Goal: Navigation & Orientation: Find specific page/section

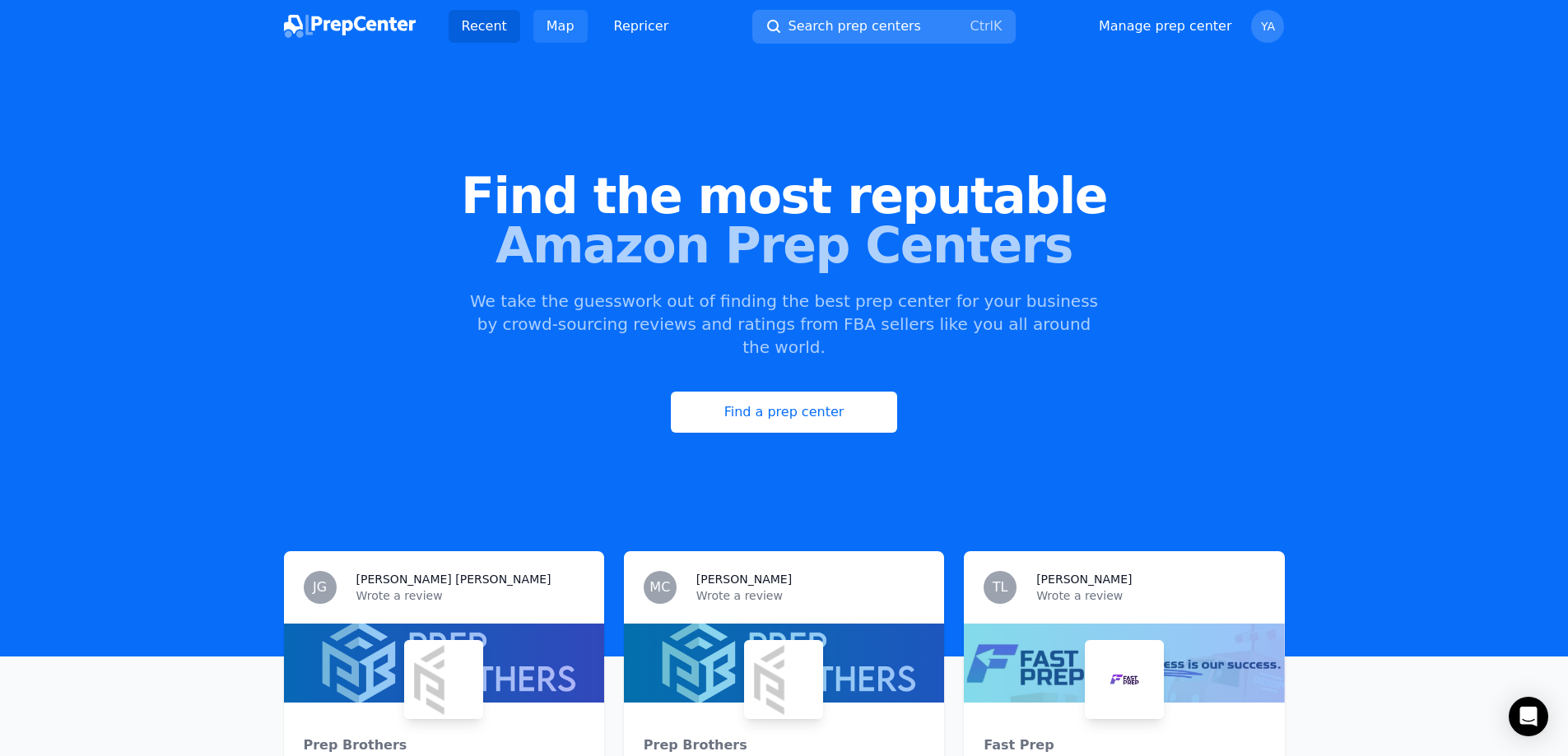
click at [559, 16] on link "Map" at bounding box center [561, 26] width 54 height 33
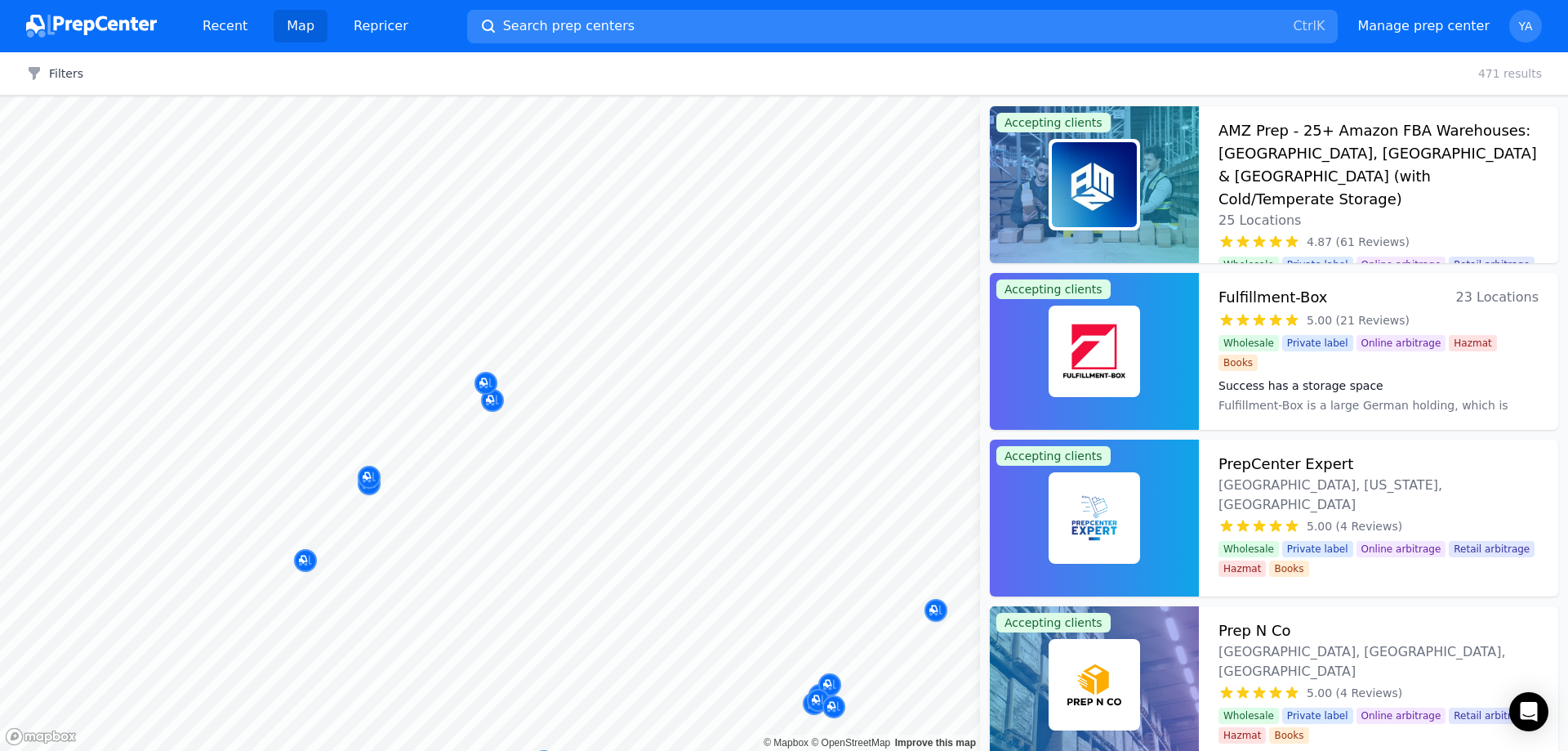
click at [368, 490] on button "Map marker" at bounding box center [369, 478] width 23 height 24
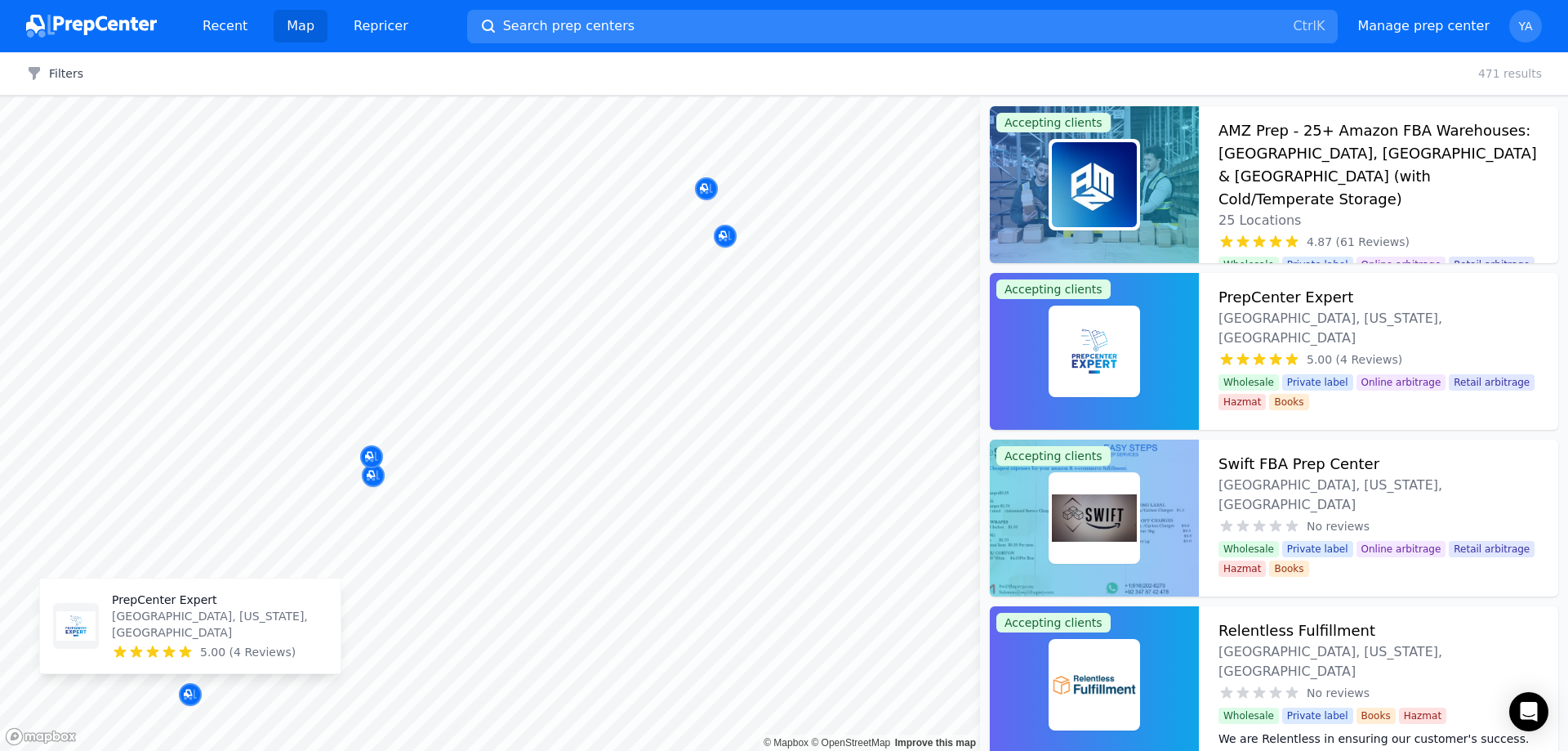
click at [199, 625] on p "[GEOGRAPHIC_DATA], [US_STATE], [GEOGRAPHIC_DATA]" at bounding box center [220, 625] width 216 height 33
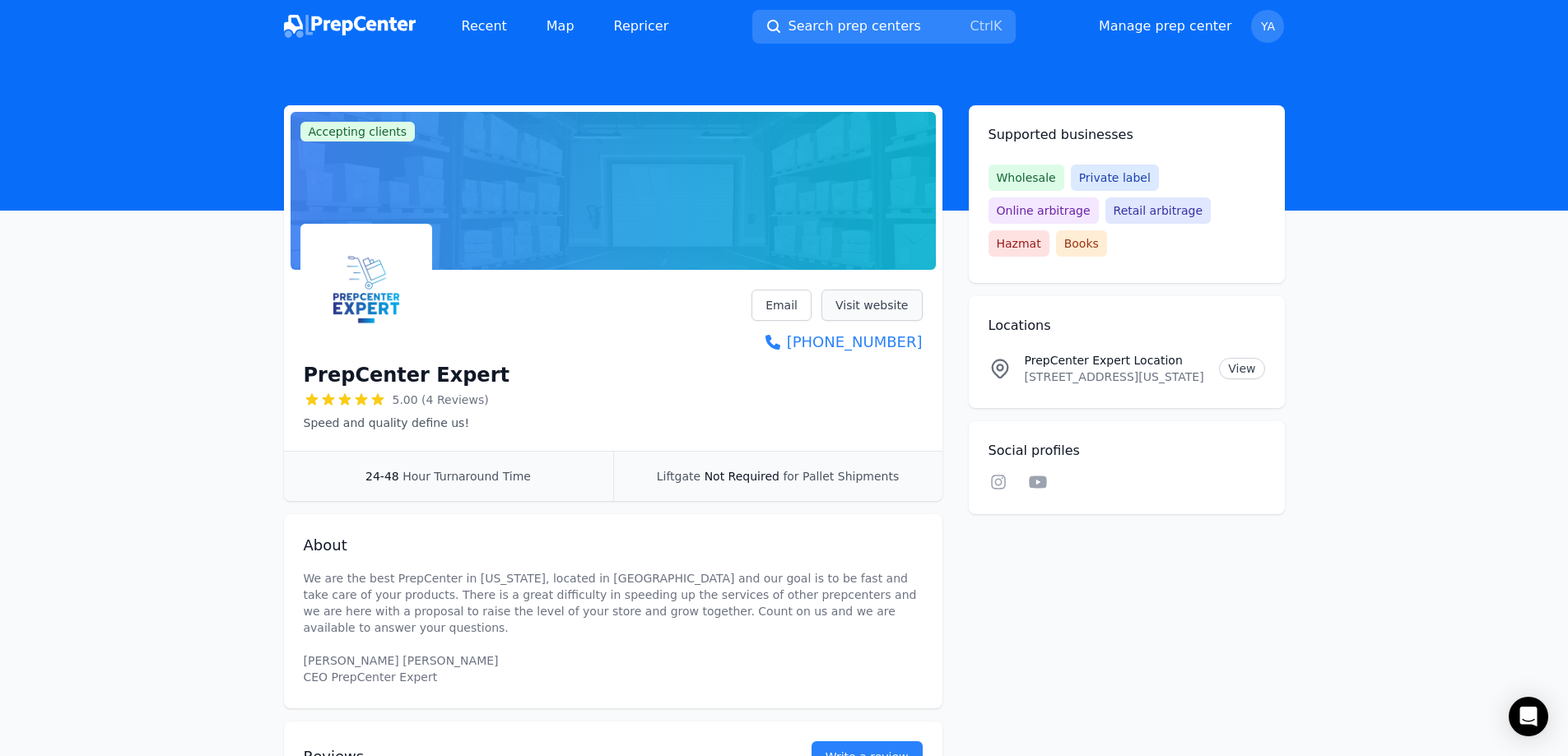
click at [861, 300] on link "Visit website" at bounding box center [872, 306] width 102 height 32
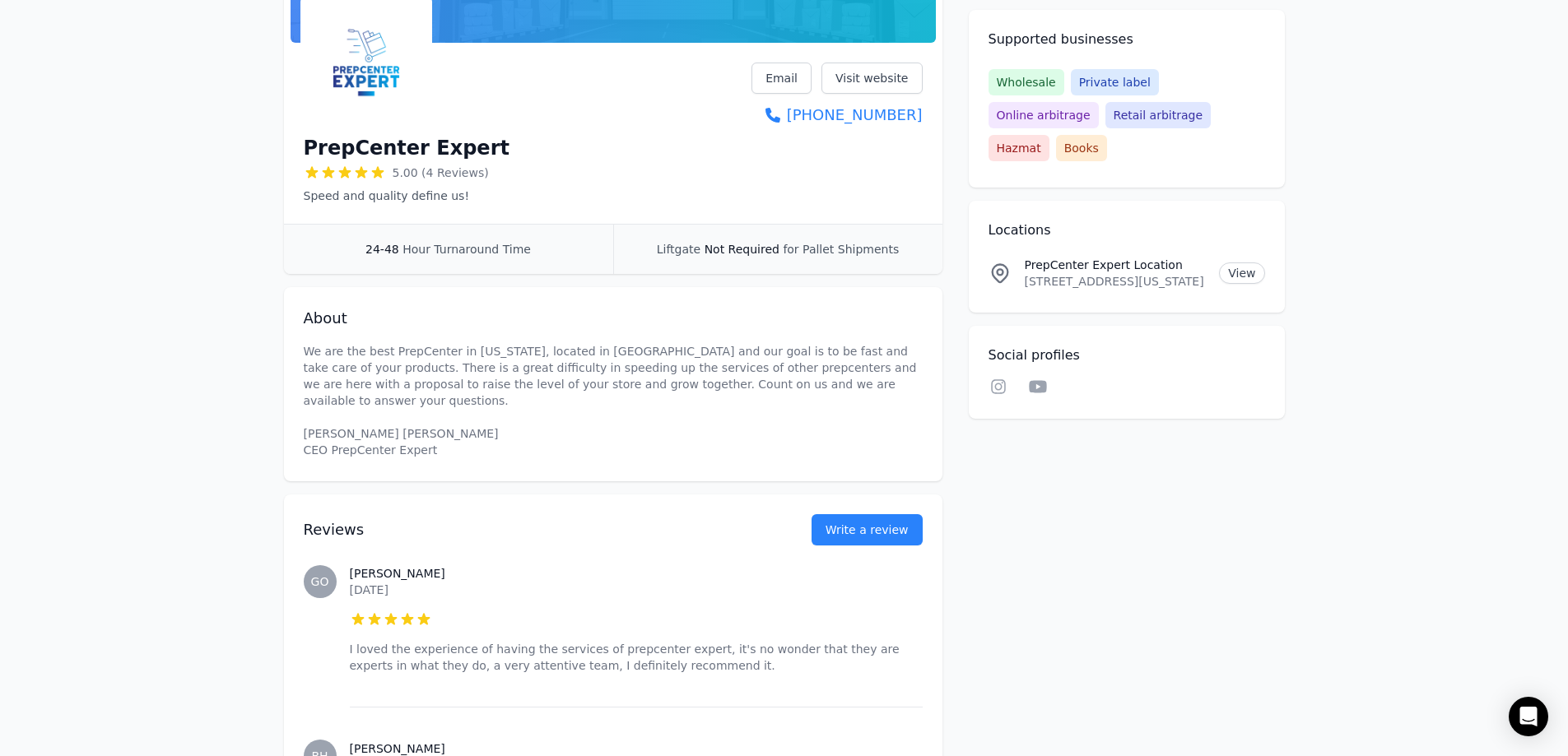
scroll to position [85, 0]
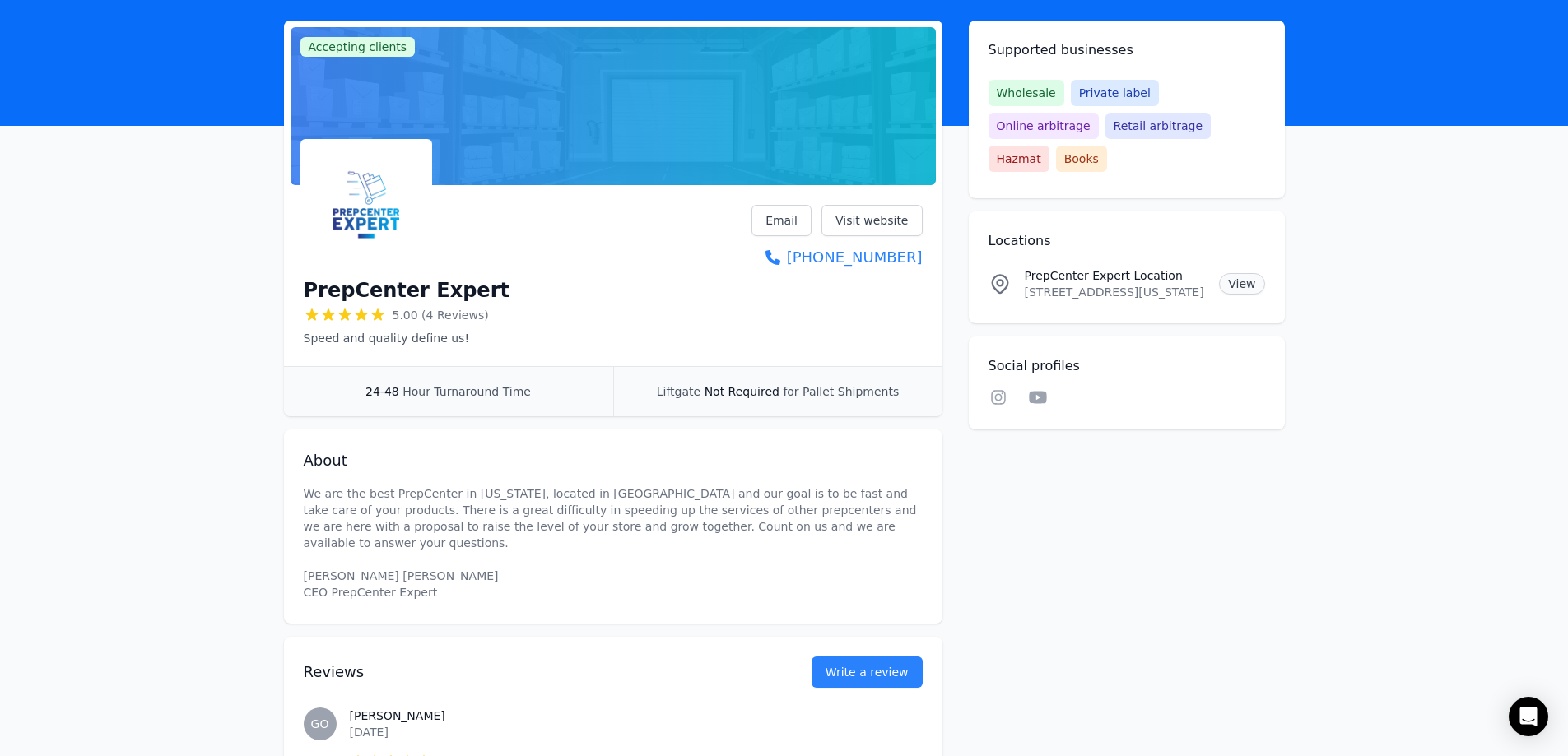
click at [1232, 273] on link "View" at bounding box center [1242, 284] width 46 height 21
click at [1079, 284] on p "[STREET_ADDRESS][US_STATE]" at bounding box center [1116, 292] width 182 height 17
click at [1074, 284] on p "[STREET_ADDRESS][US_STATE]" at bounding box center [1116, 292] width 182 height 17
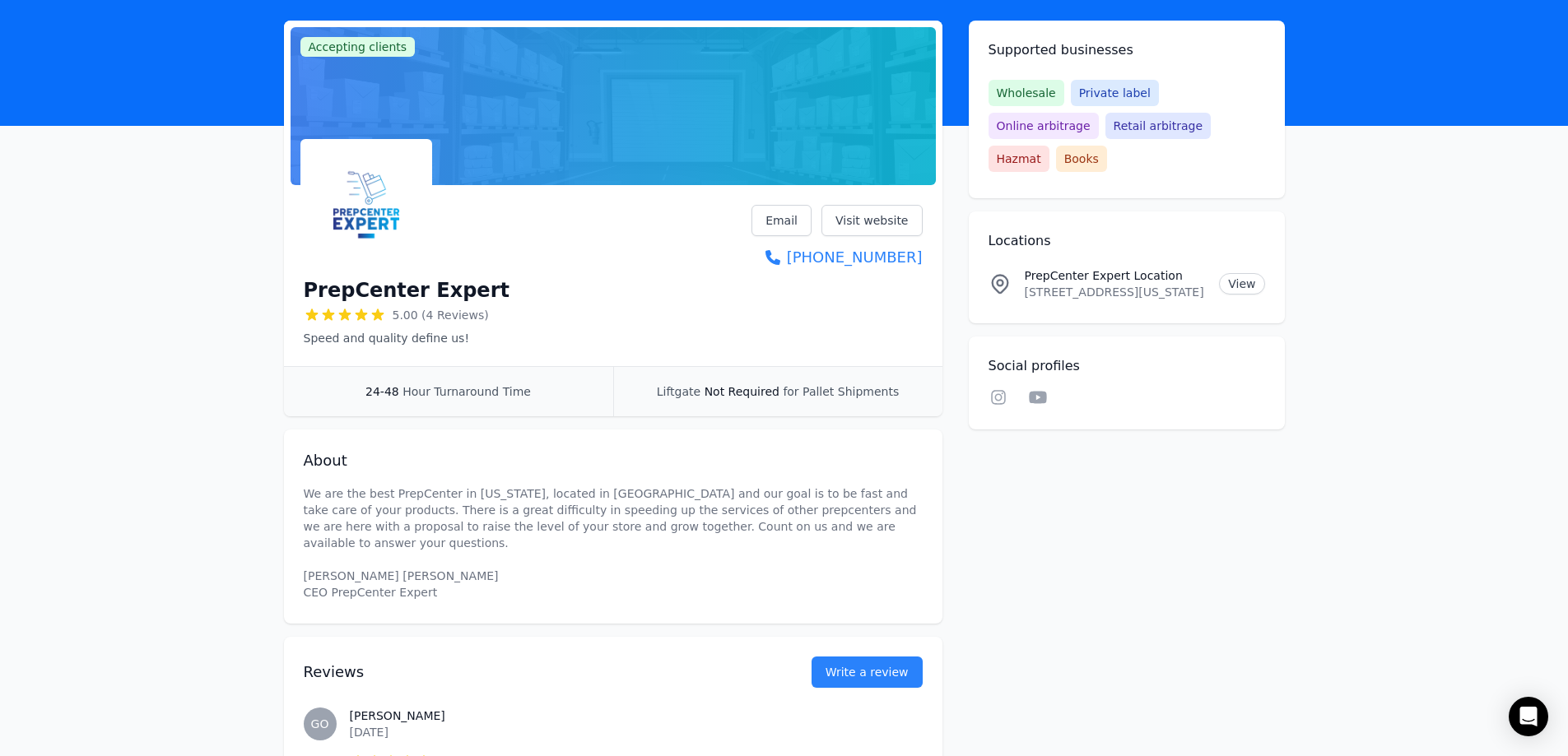
click at [1002, 272] on icon at bounding box center [1000, 284] width 23 height 23
click at [1054, 267] on p "PrepCenter Expert Location" at bounding box center [1116, 275] width 182 height 17
click at [1104, 284] on p "[STREET_ADDRESS][US_STATE]" at bounding box center [1116, 292] width 182 height 17
